Goal: Use online tool/utility: Use online tool/utility

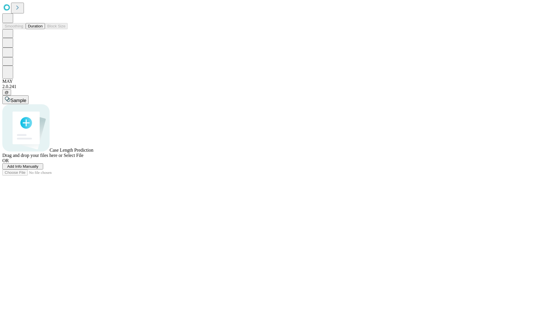
click at [43, 29] on button "Duration" at bounding box center [35, 26] width 19 height 6
click at [83, 158] on span "Select File" at bounding box center [74, 155] width 20 height 5
